Goal: Obtain resource: Download file/media

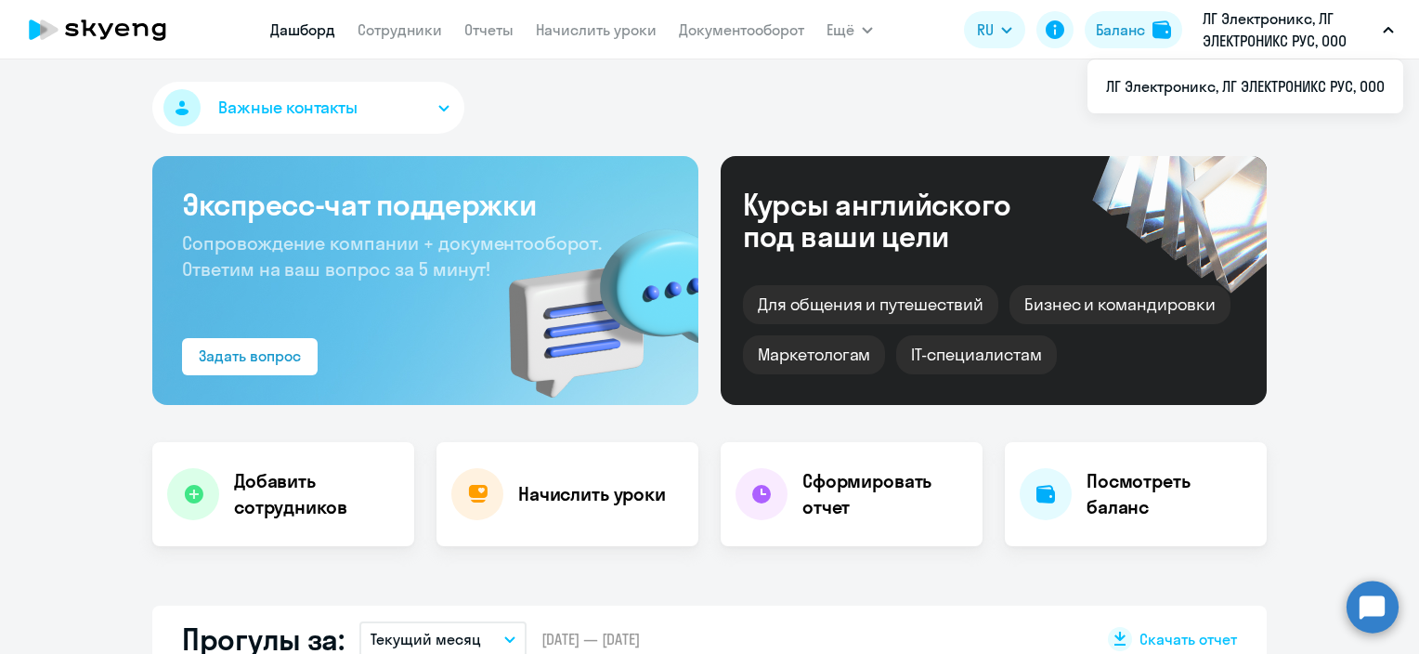
select select "30"
click at [1203, 31] on p "ЛГ Электроникс, ЛГ ЭЛЕКТРОНИКС РУС, ООО" at bounding box center [1289, 29] width 173 height 45
click at [1218, 30] on p "ЛГ Электроникс, ЛГ ЭЛЕКТРОНИКС РУС, ООО" at bounding box center [1289, 29] width 173 height 45
click at [1255, 27] on p "ЛГ Электроникс, ЛГ ЭЛЕКТРОНИКС РУС, ООО" at bounding box center [1289, 29] width 173 height 45
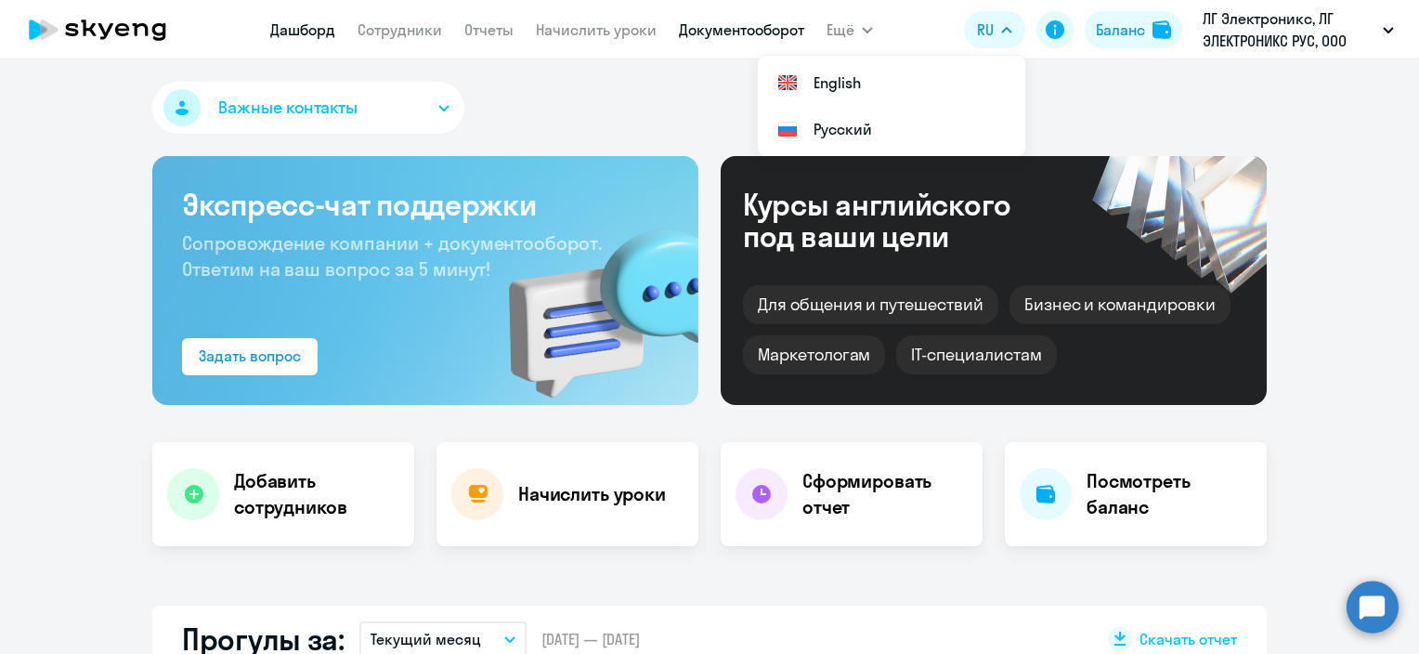
click at [762, 33] on link "Документооборот" at bounding box center [741, 29] width 125 height 19
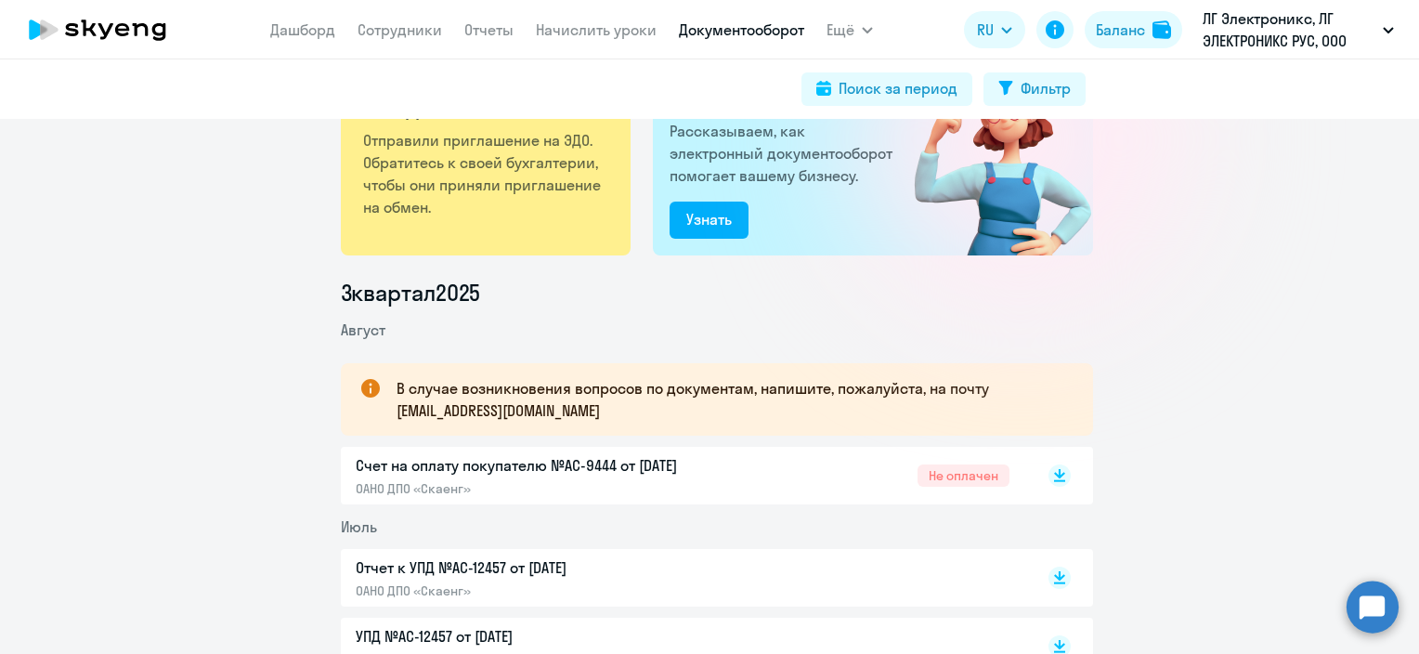
scroll to position [186, 0]
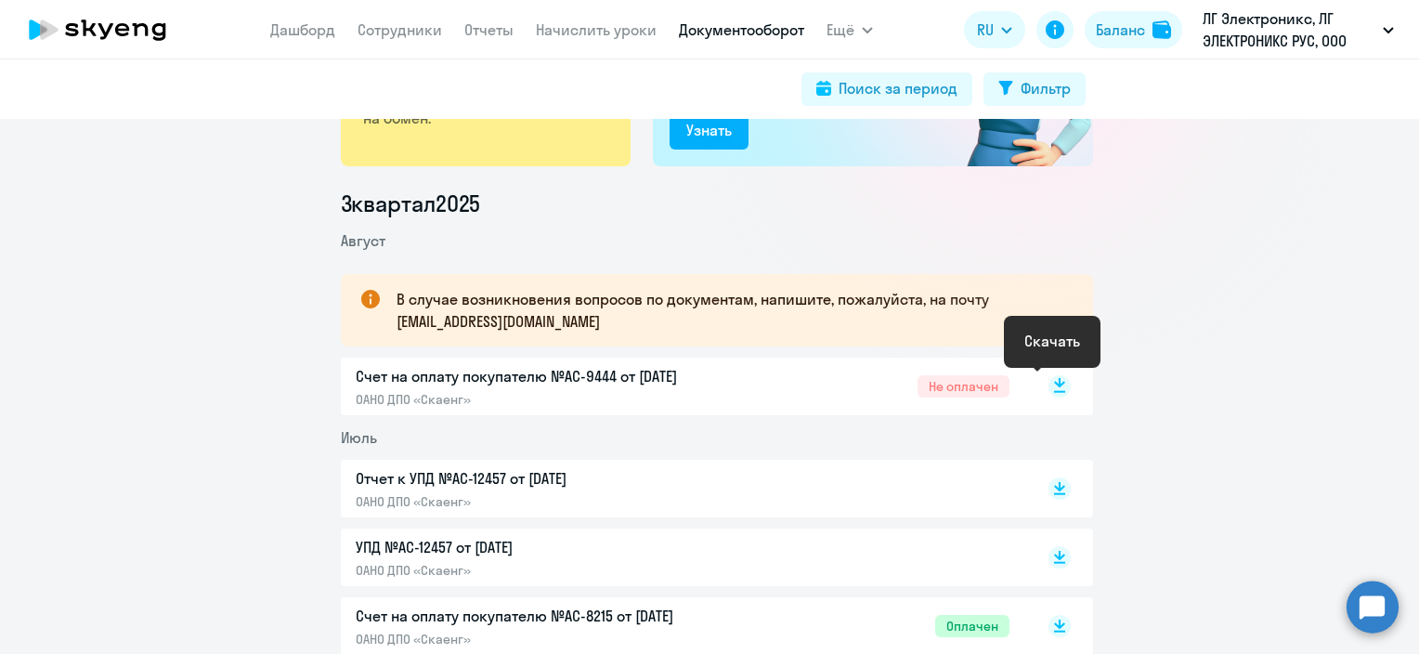
click at [1052, 386] on rect at bounding box center [1059, 386] width 22 height 22
